Goal: Complete application form: Complete application form

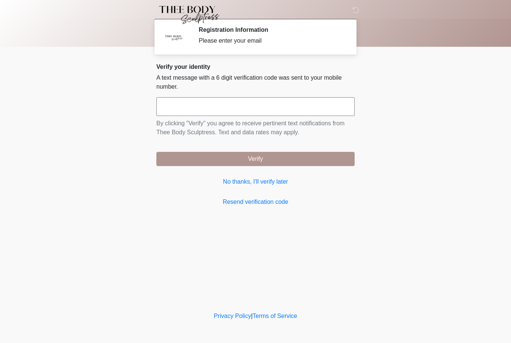
click at [318, 110] on input "text" at bounding box center [255, 106] width 198 height 19
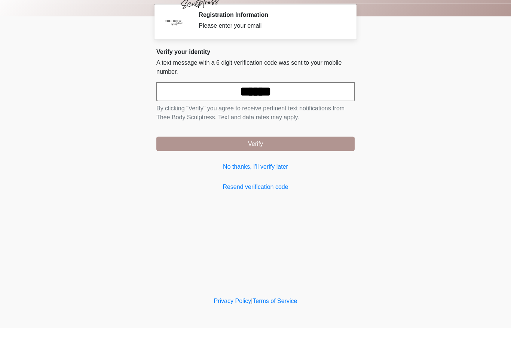
type input "******"
click at [320, 152] on button "Verify" at bounding box center [255, 159] width 198 height 14
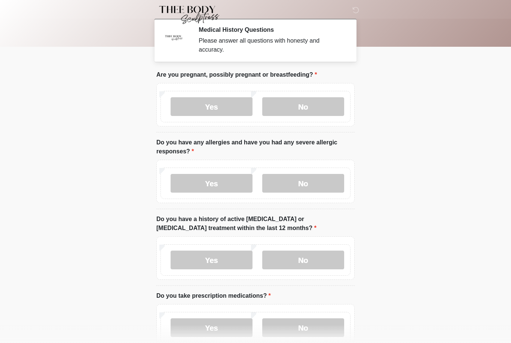
click at [315, 104] on label "No" at bounding box center [303, 106] width 82 height 19
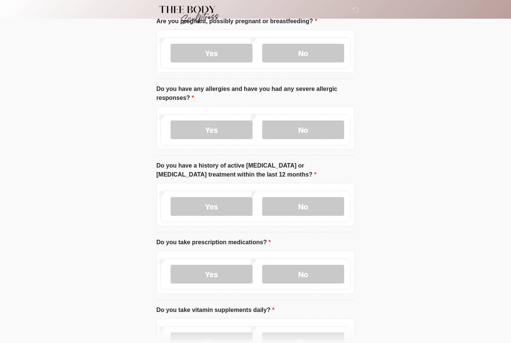
scroll to position [56, 0]
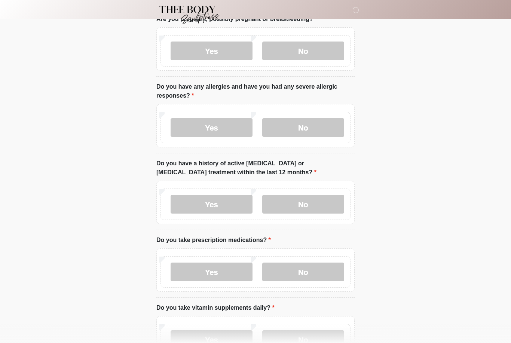
click at [328, 129] on label "No" at bounding box center [303, 127] width 82 height 19
click at [313, 208] on label "No" at bounding box center [303, 204] width 82 height 19
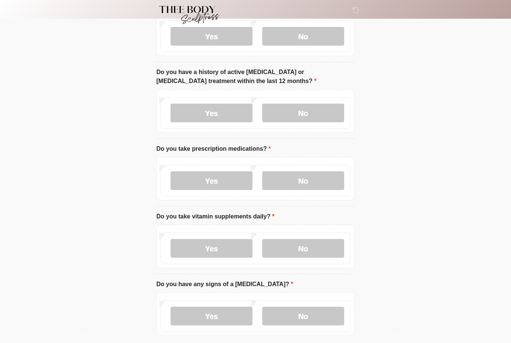
scroll to position [152, 0]
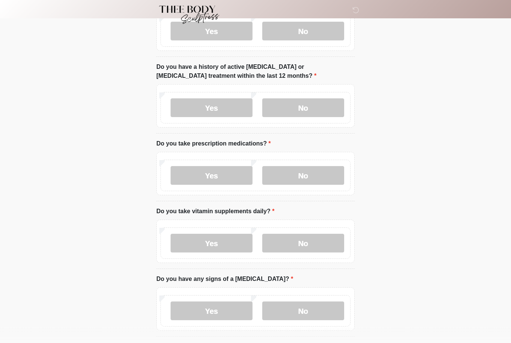
click at [312, 176] on label "No" at bounding box center [303, 175] width 82 height 19
click at [319, 242] on label "No" at bounding box center [303, 243] width 82 height 19
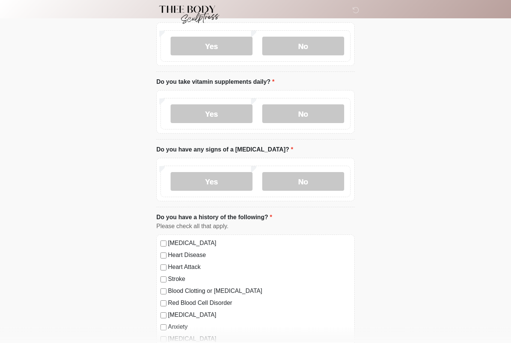
click at [315, 181] on label "No" at bounding box center [303, 181] width 82 height 19
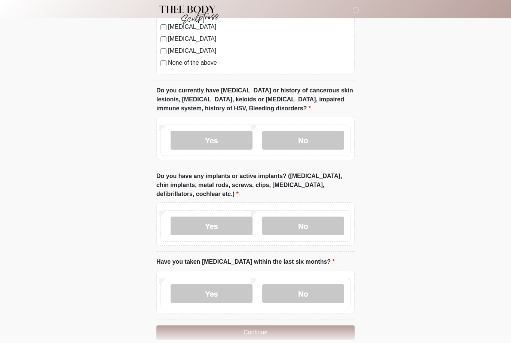
scroll to position [604, 0]
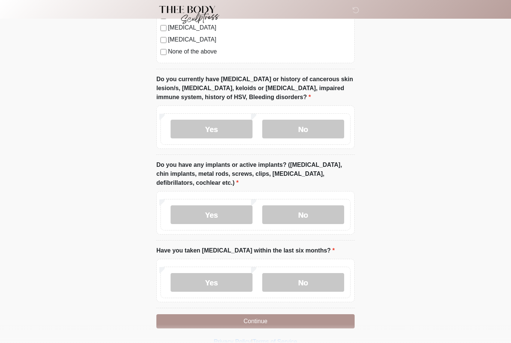
click at [321, 130] on label "No" at bounding box center [303, 129] width 82 height 19
click at [323, 216] on label "No" at bounding box center [303, 214] width 82 height 19
click at [322, 282] on label "No" at bounding box center [303, 282] width 82 height 19
click at [321, 322] on button "Continue" at bounding box center [255, 321] width 198 height 14
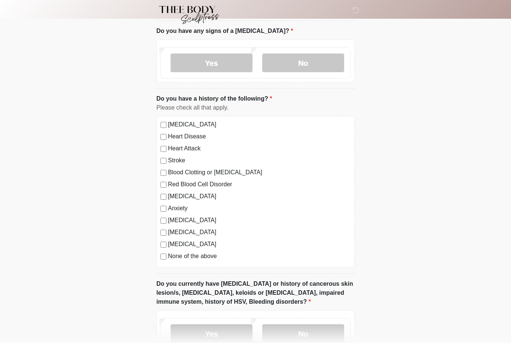
scroll to position [0, 0]
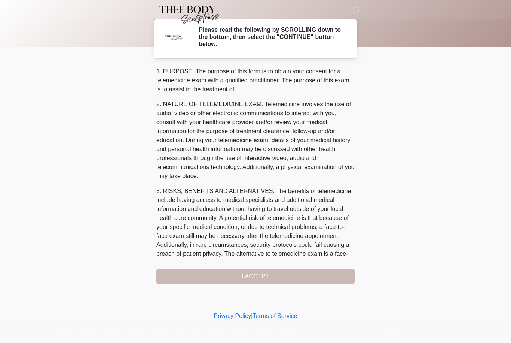
click at [288, 280] on div "1. PURPOSE. The purpose of this form is to obtain your consent for a telemedici…" at bounding box center [255, 175] width 198 height 216
click at [262, 276] on div "1. PURPOSE. The purpose of this form is to obtain your consent for a telemedici…" at bounding box center [255, 175] width 198 height 216
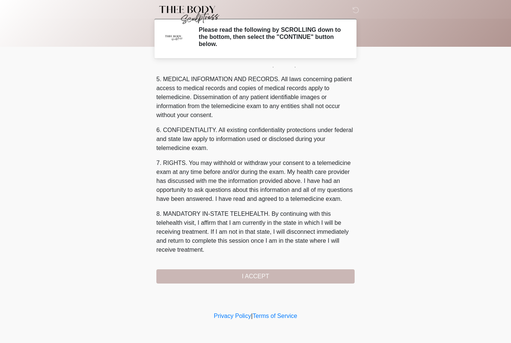
scroll to position [240, 0]
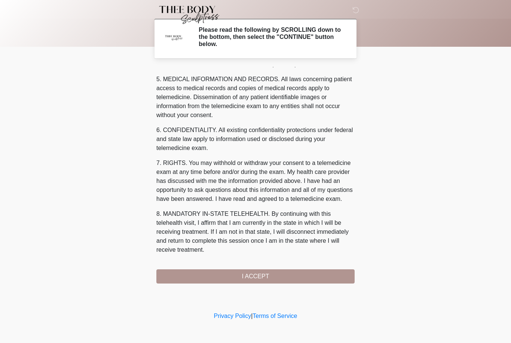
click at [287, 274] on button "I ACCEPT" at bounding box center [255, 276] width 198 height 14
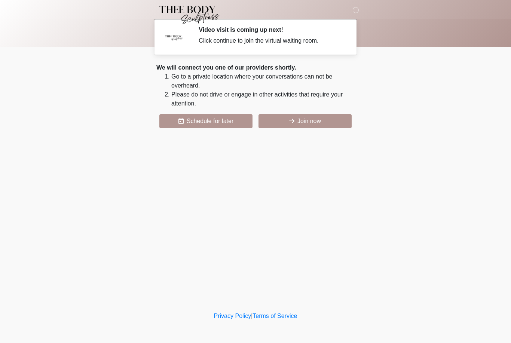
click at [329, 122] on button "Join now" at bounding box center [304, 121] width 93 height 14
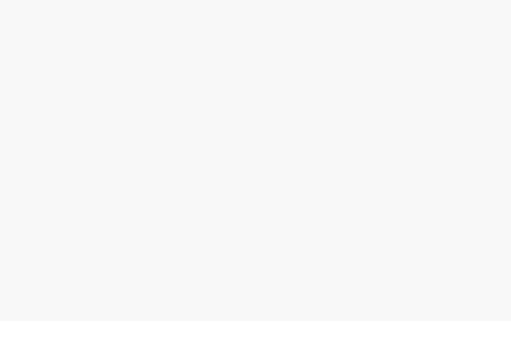
scroll to position [2, 0]
